Goal: Navigation & Orientation: Find specific page/section

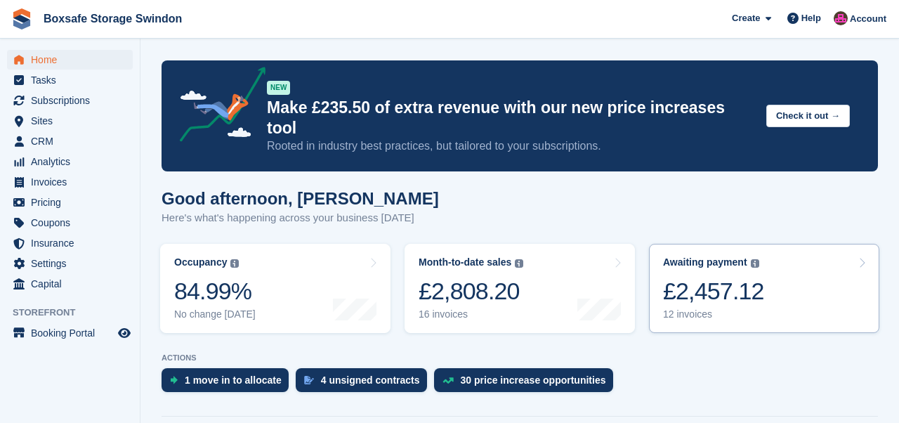
click at [703, 280] on div "£2,457.12" at bounding box center [713, 291] width 101 height 29
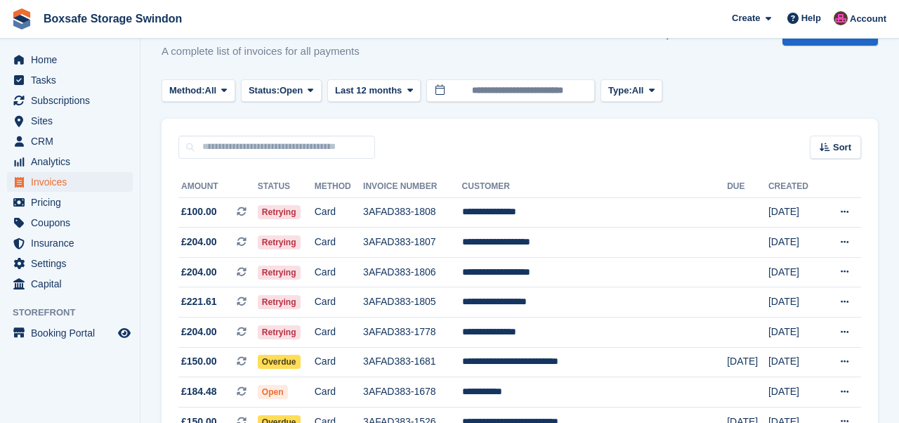
scroll to position [122, 0]
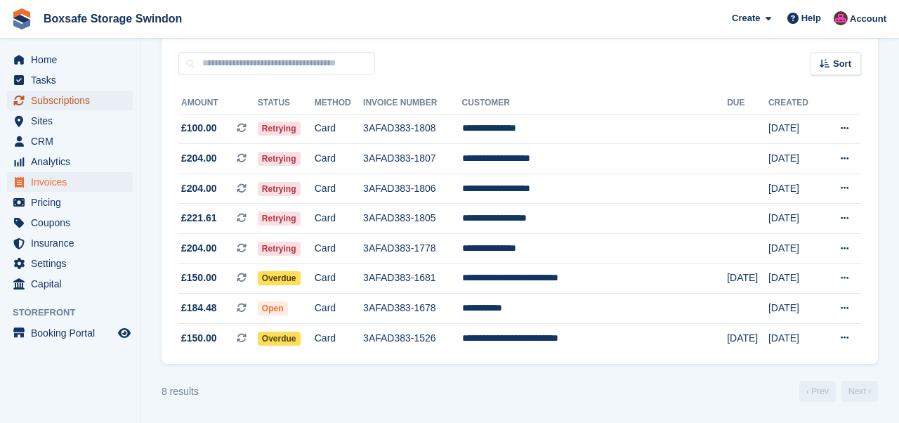
click at [48, 99] on span "Subscriptions" at bounding box center [73, 101] width 84 height 20
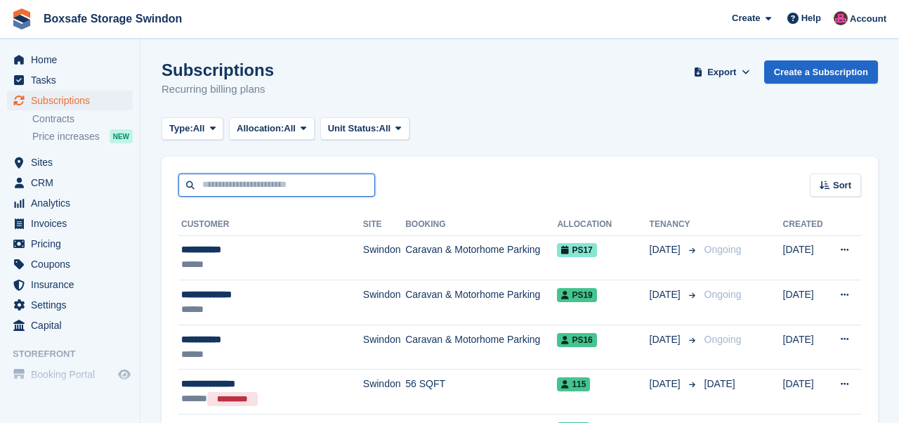
click at [232, 186] on input "text" at bounding box center [276, 184] width 197 height 23
type input "*****"
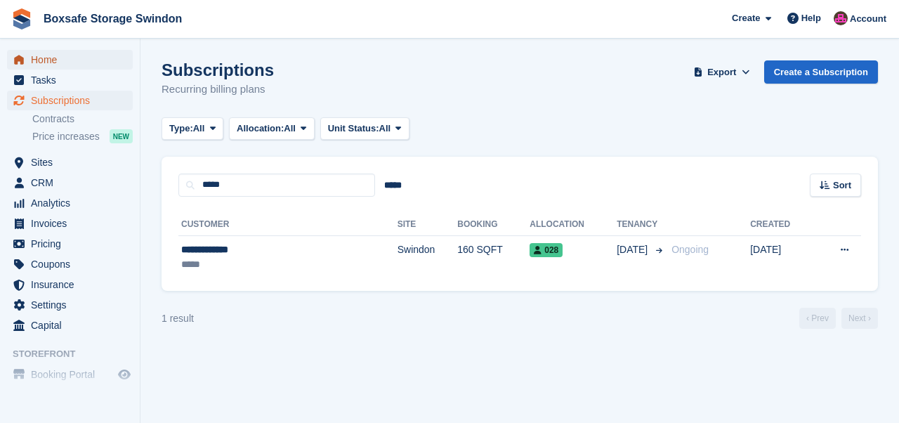
click at [44, 57] on span "Home" at bounding box center [73, 60] width 84 height 20
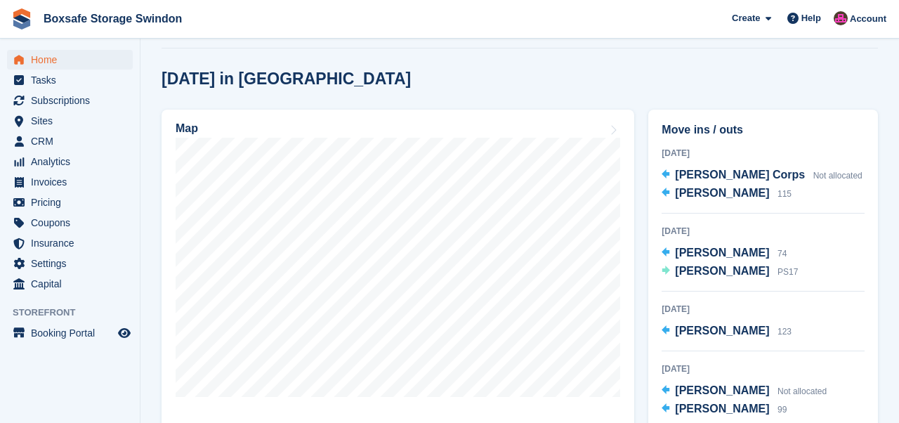
scroll to position [367, 0]
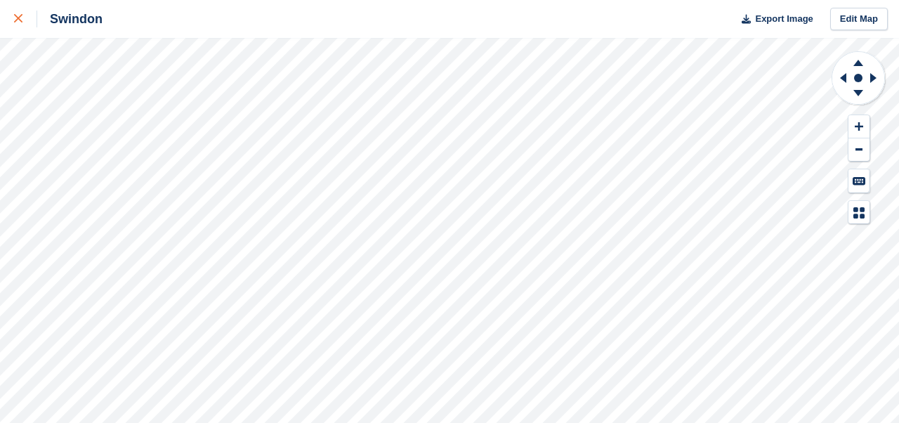
click at [18, 22] on icon at bounding box center [18, 18] width 8 height 8
